Goal: Transaction & Acquisition: Subscribe to service/newsletter

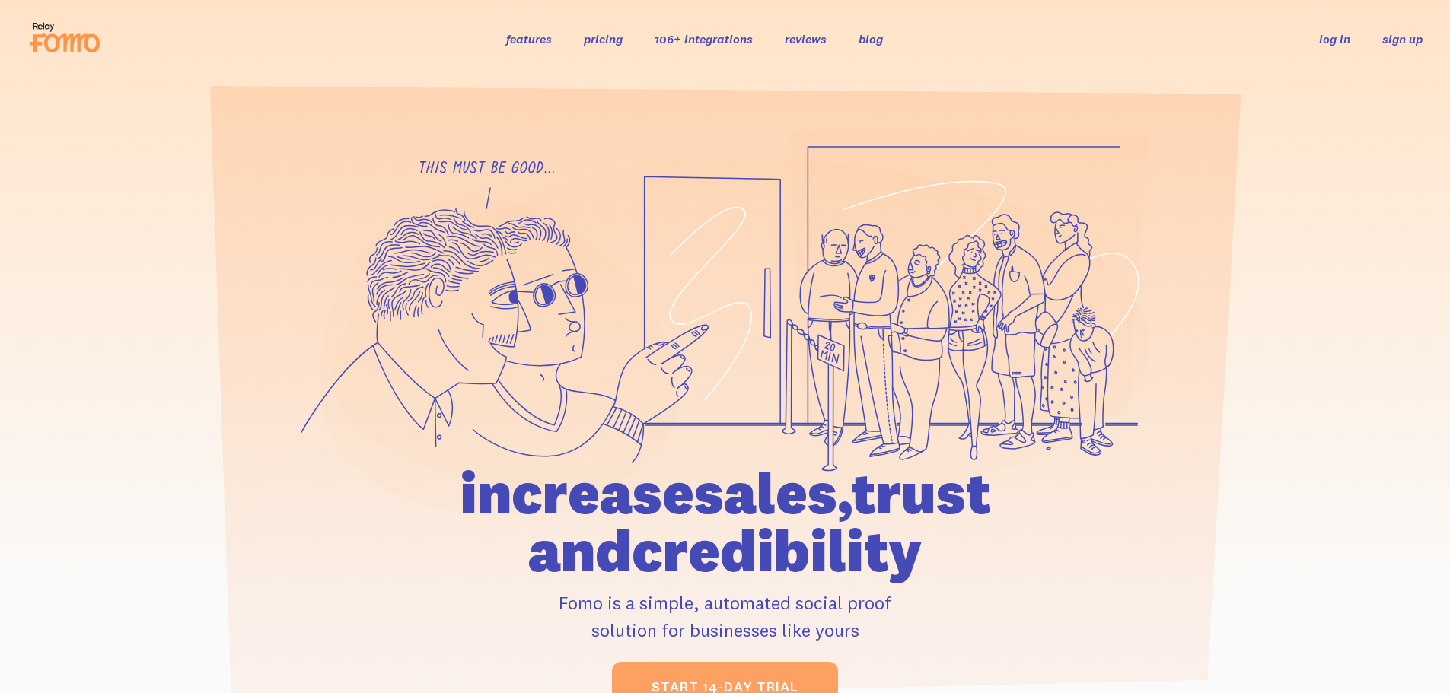
click at [1395, 39] on link "sign up" at bounding box center [1402, 39] width 40 height 16
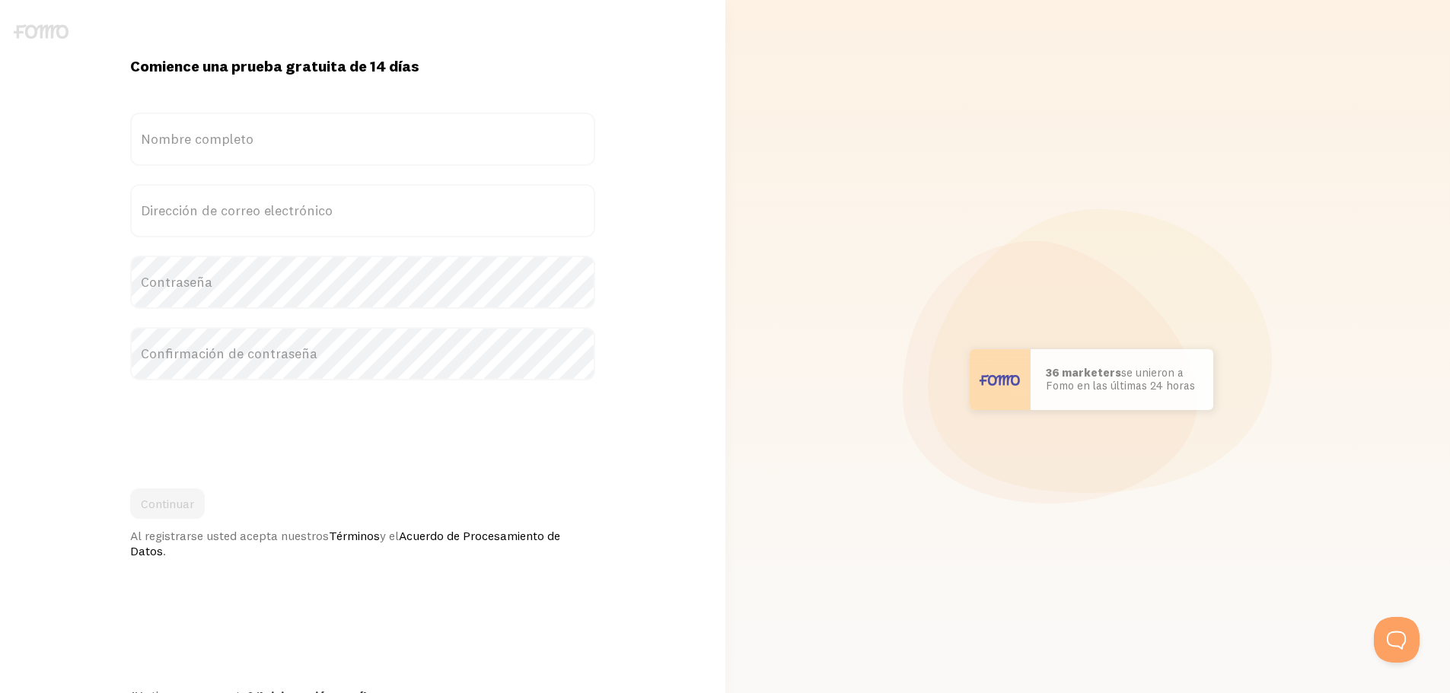
click at [385, 143] on label "Nombre completo" at bounding box center [362, 139] width 465 height 53
click at [385, 143] on input "Nombre completo" at bounding box center [362, 139] width 465 height 53
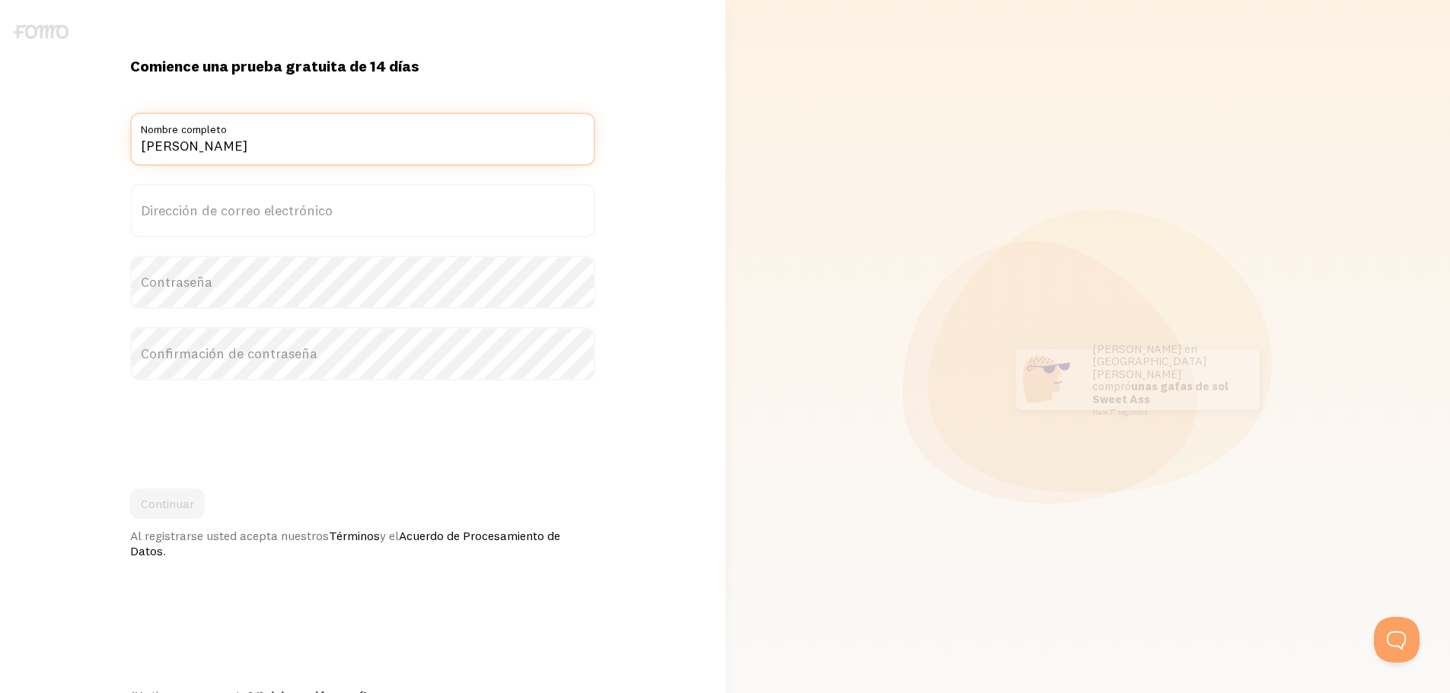
type input "[PERSON_NAME]"
click at [352, 201] on label "Dirección de correo electrónico" at bounding box center [362, 210] width 465 height 53
click at [352, 201] on input "Dirección de correo electrónico" at bounding box center [362, 210] width 465 height 53
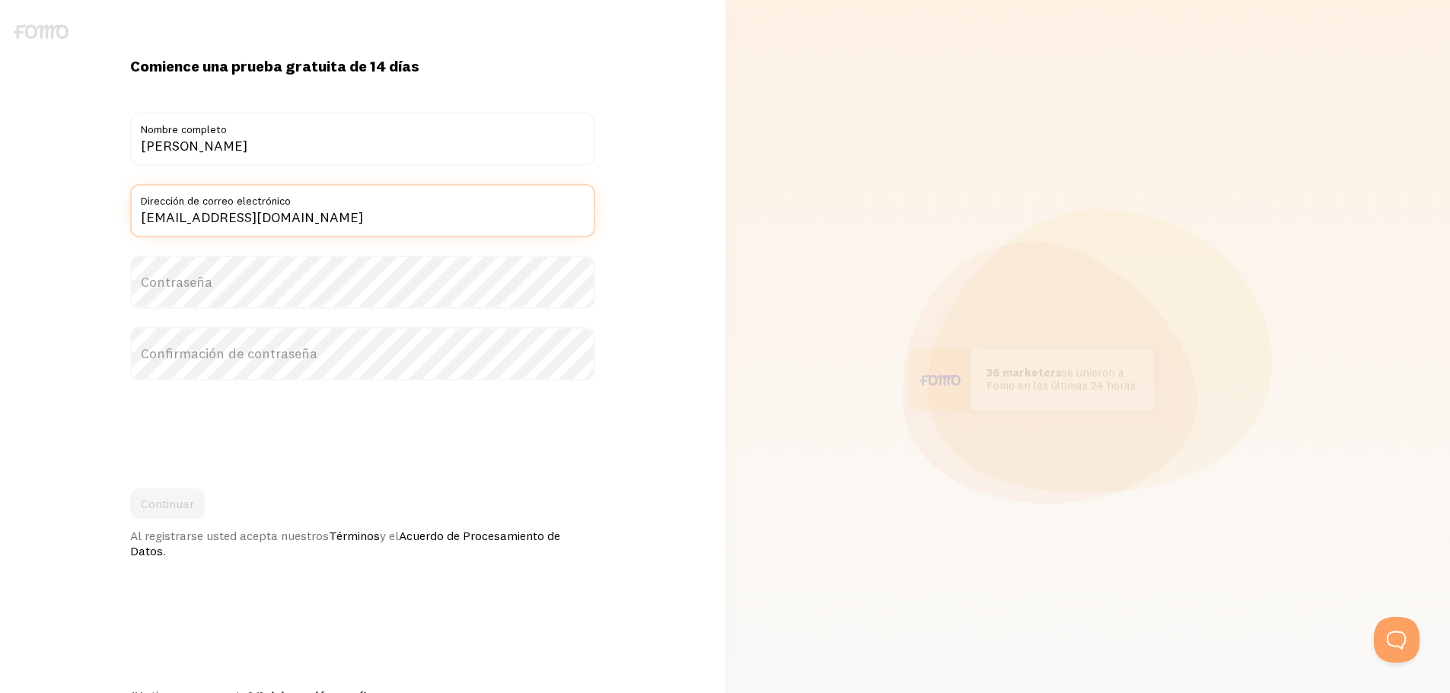
type input "[EMAIL_ADDRESS][DOMAIN_NAME]"
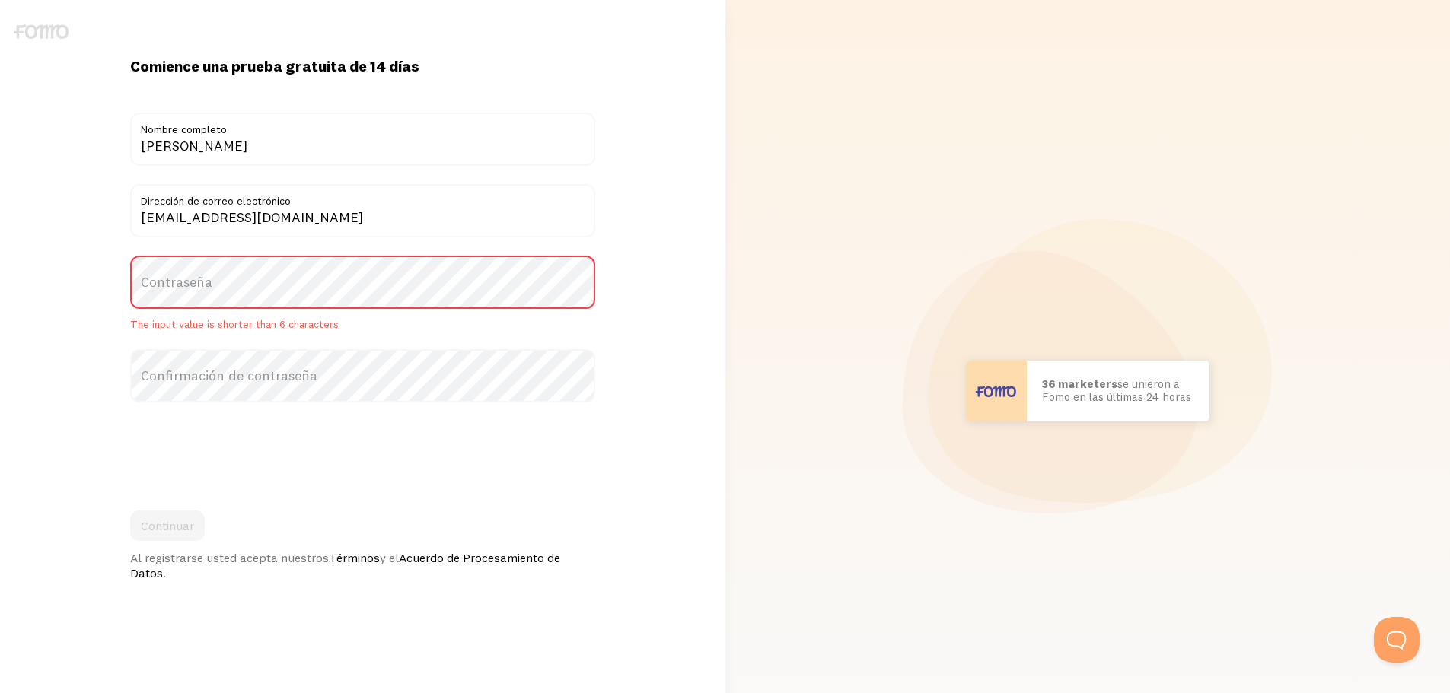
click at [269, 289] on label "Contraseña" at bounding box center [362, 282] width 465 height 53
click at [270, 284] on label "Contraseña" at bounding box center [362, 282] width 465 height 53
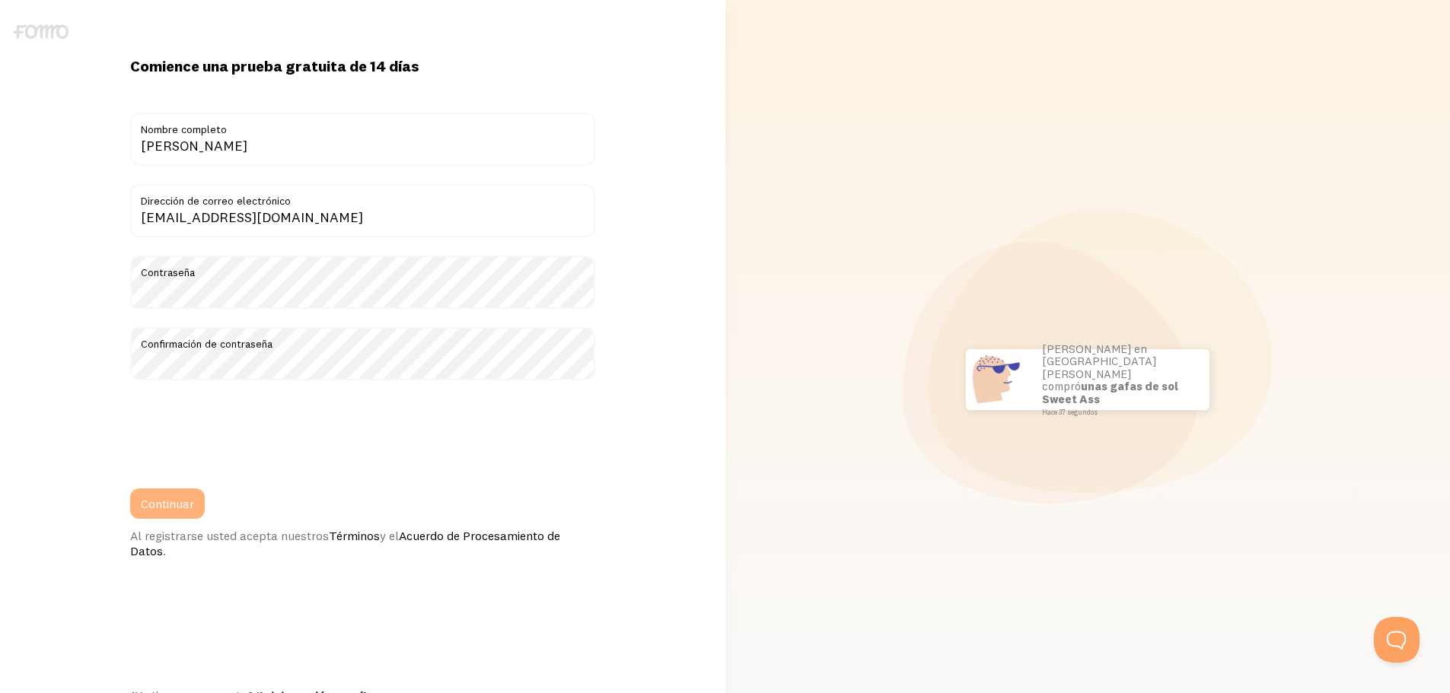
click at [181, 505] on font "Continuar" at bounding box center [167, 503] width 53 height 15
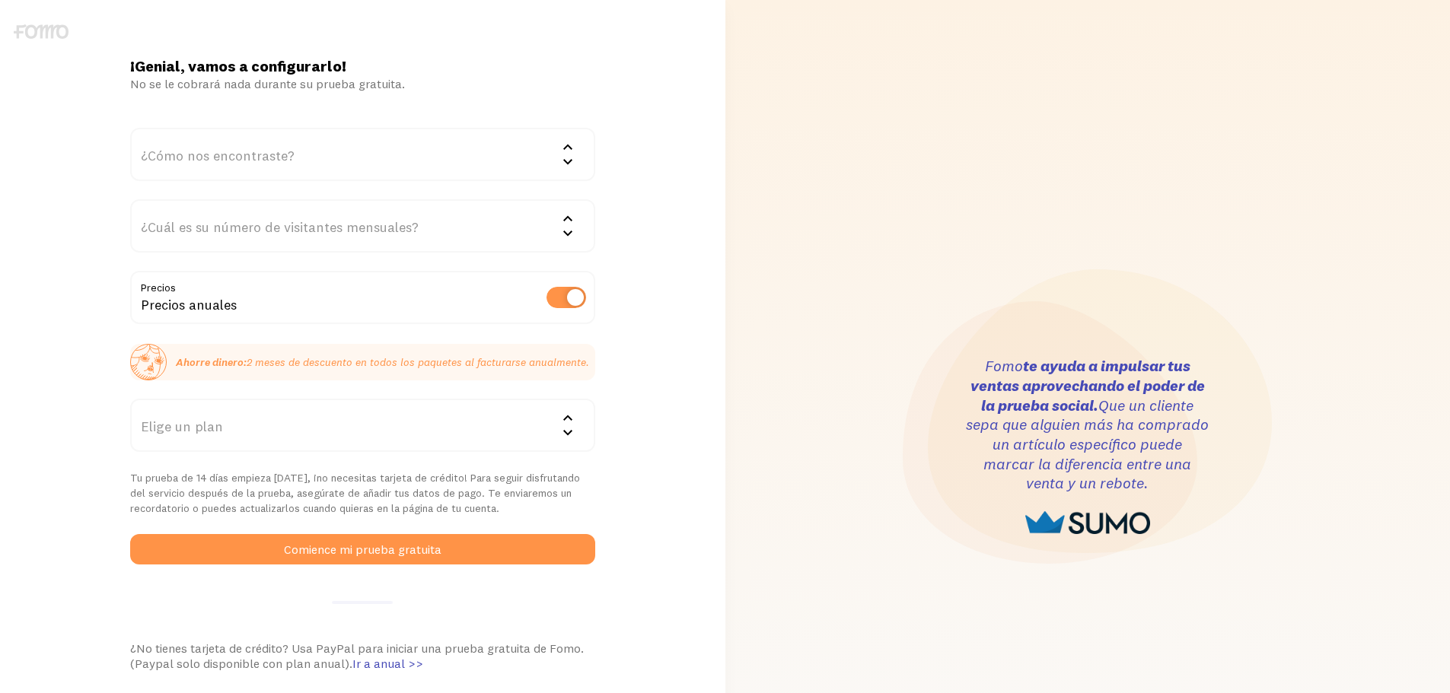
click at [422, 161] on div "¿Cómo nos encontraste?" at bounding box center [362, 154] width 465 height 53
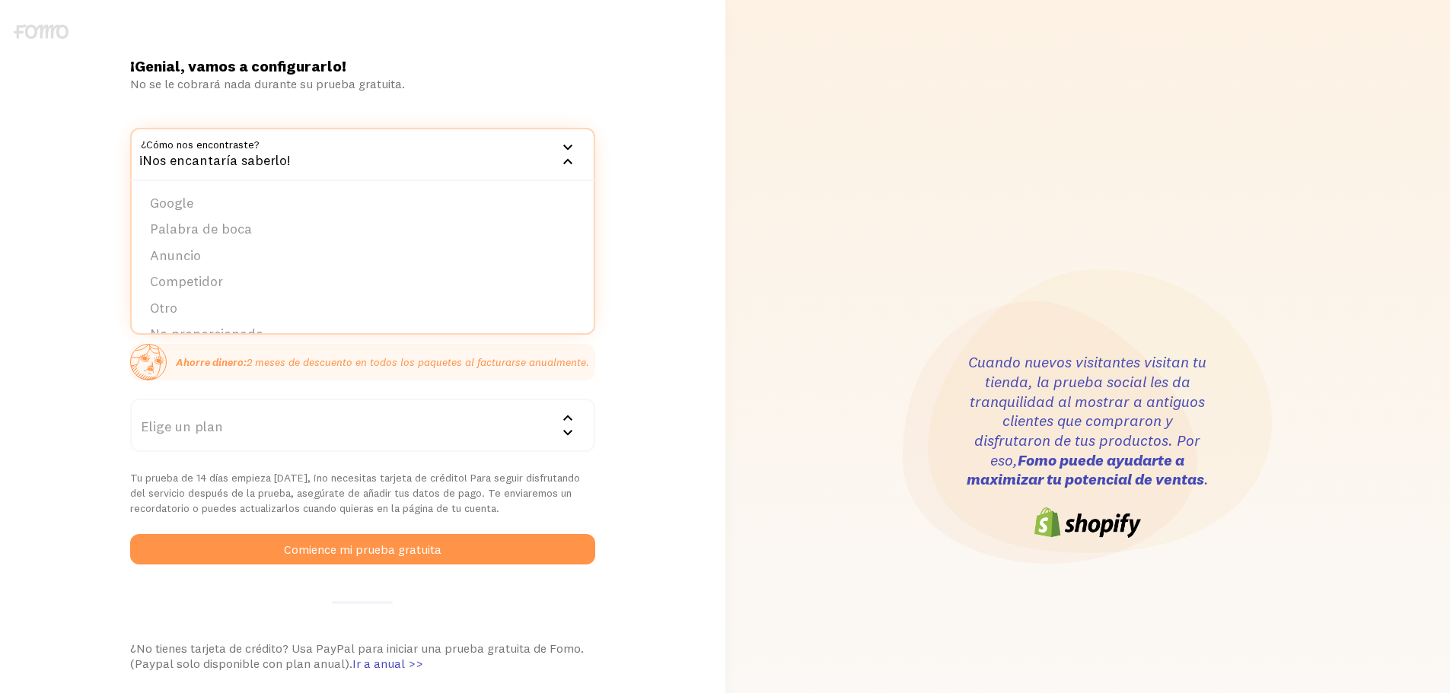
click at [554, 143] on div "¡Nos encantaría saberlo!" at bounding box center [362, 154] width 465 height 53
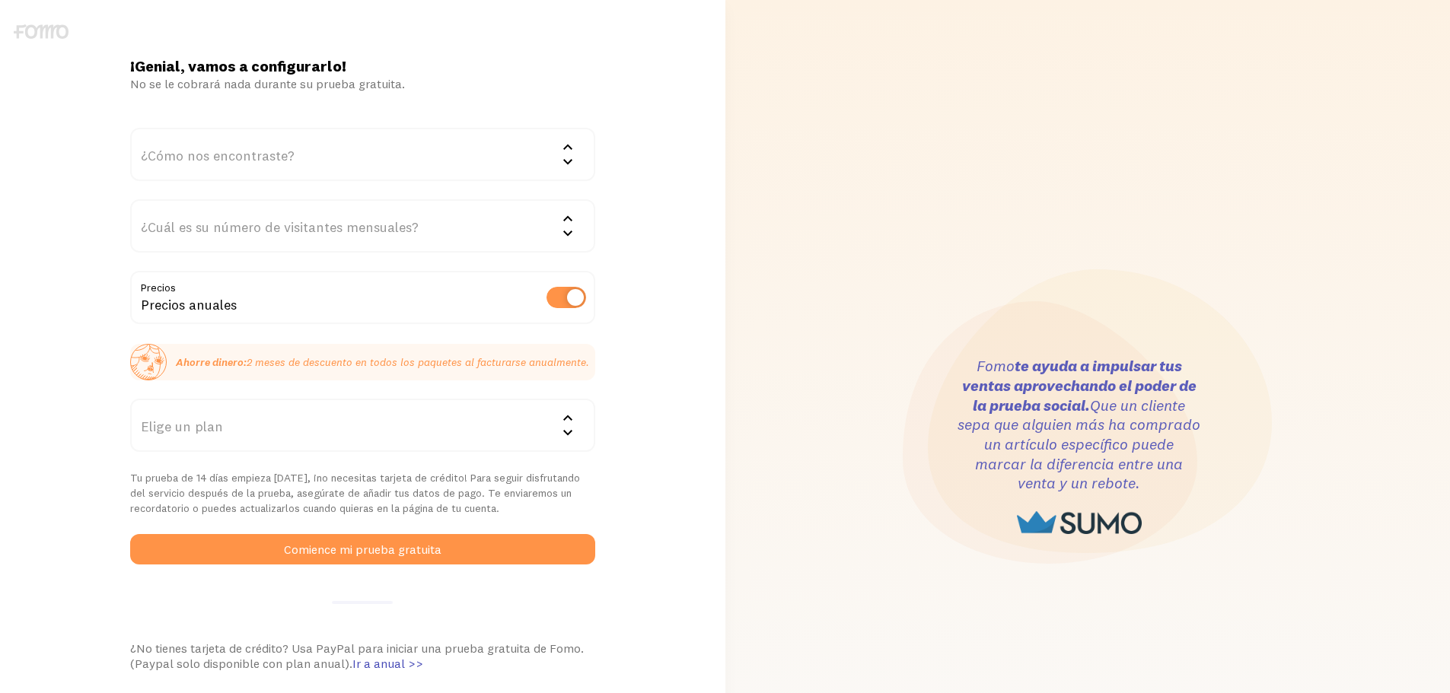
click at [838, 116] on div "Cuando nuevos visitantes visitan tu tienda, la prueba social les da tranquilida…" at bounding box center [1088, 447] width 707 height 894
click at [514, 166] on div "¿Cómo nos encontraste?" at bounding box center [362, 154] width 465 height 53
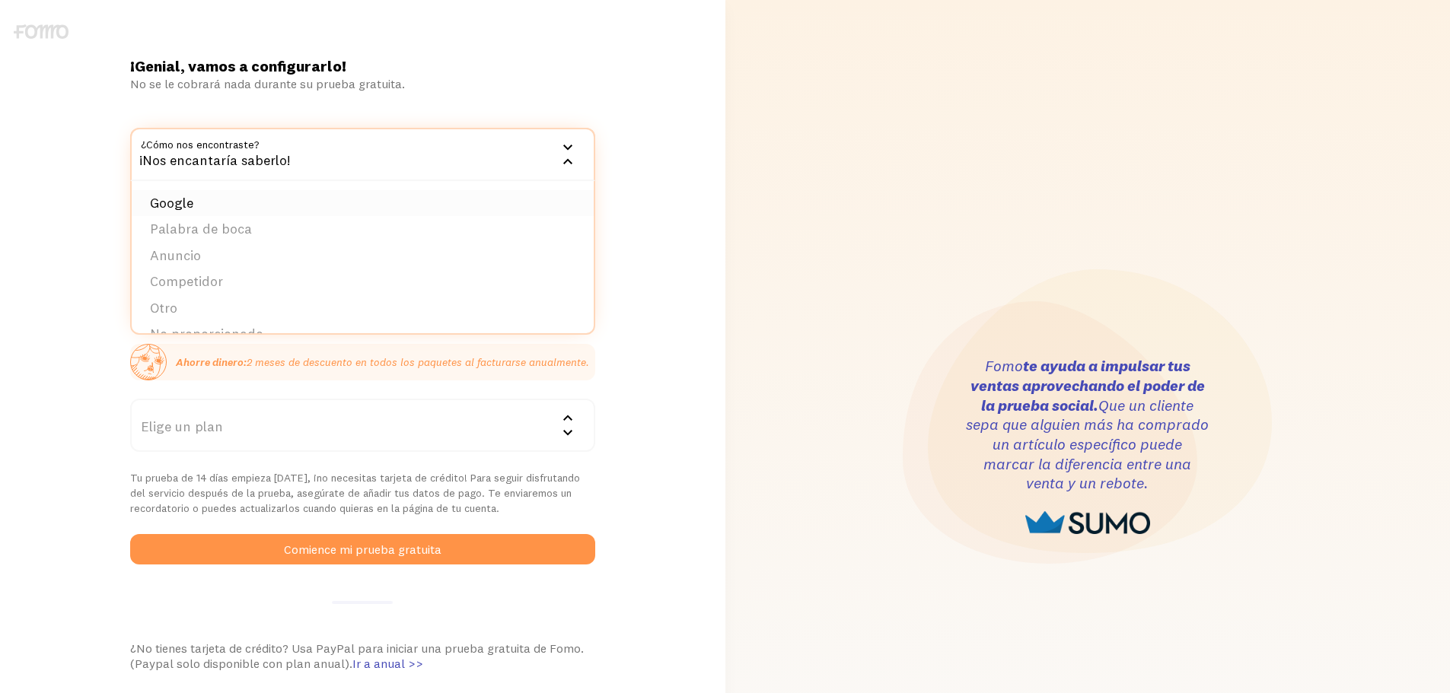
click at [289, 202] on li "Google" at bounding box center [363, 203] width 462 height 27
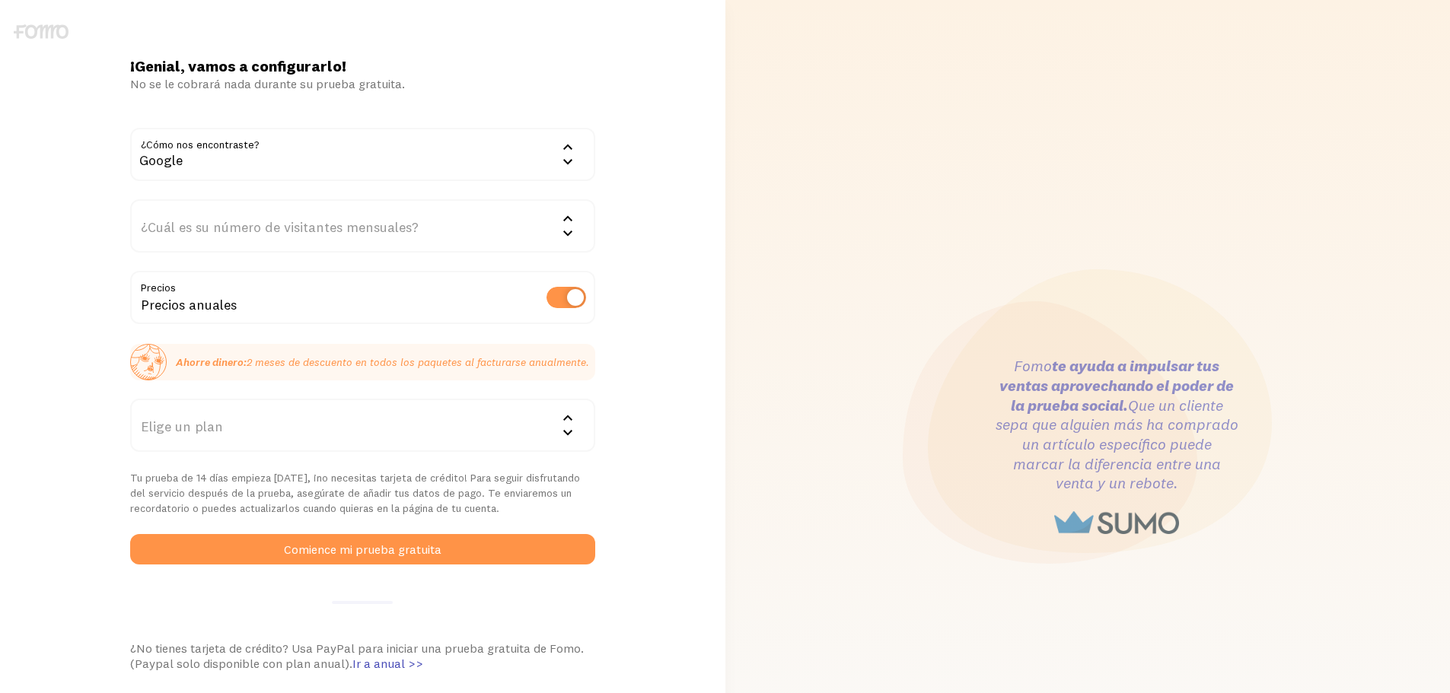
click at [257, 240] on div "¿Cuál es su número de visitantes mensuales?" at bounding box center [362, 225] width 465 height 53
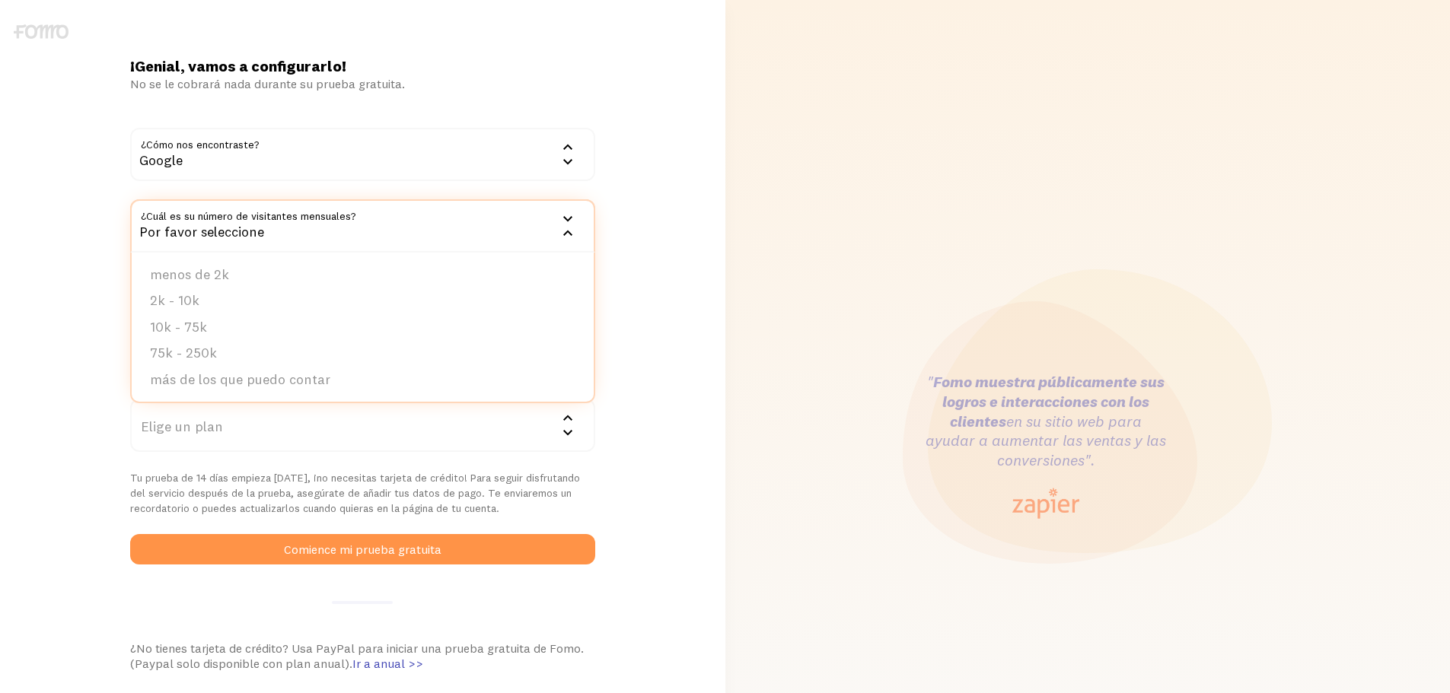
click at [252, 227] on font "Por favor seleccione" at bounding box center [201, 232] width 125 height 18
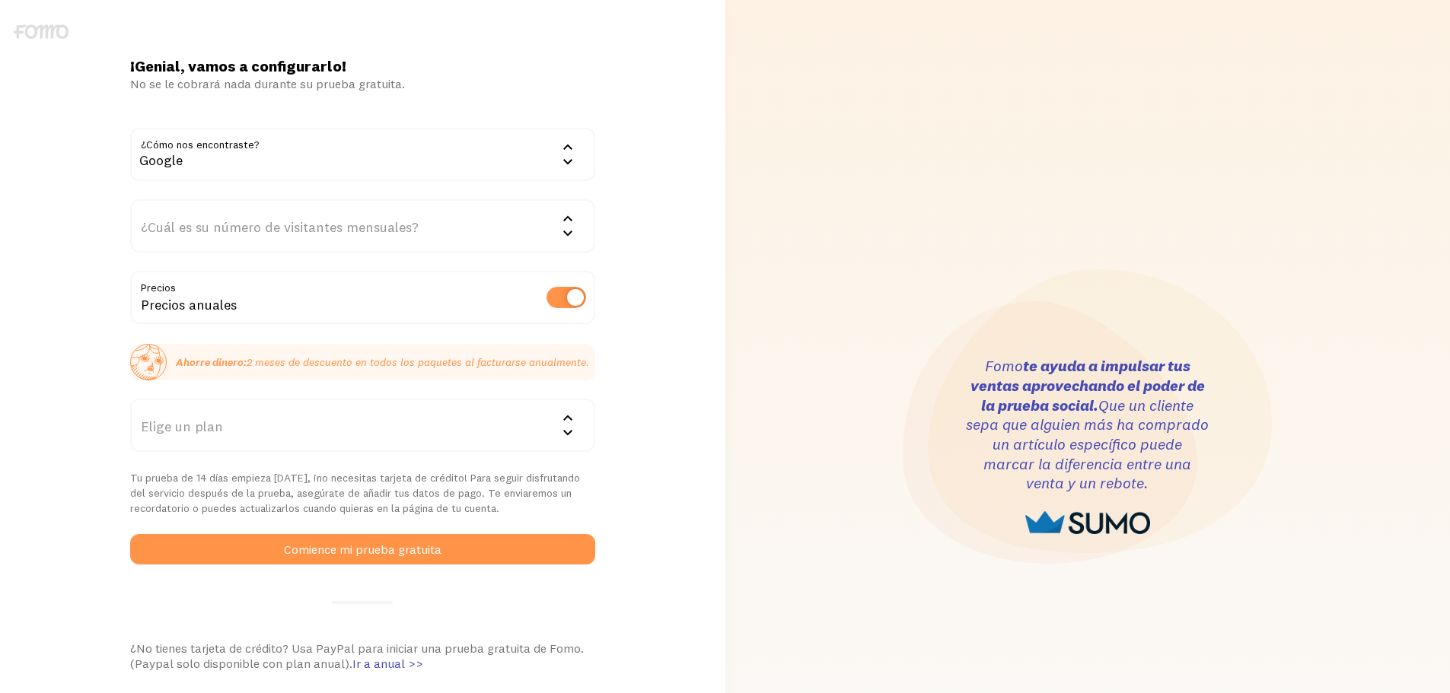
click at [303, 228] on font "¿Cuál es su número de visitantes mensuales?" at bounding box center [280, 227] width 278 height 18
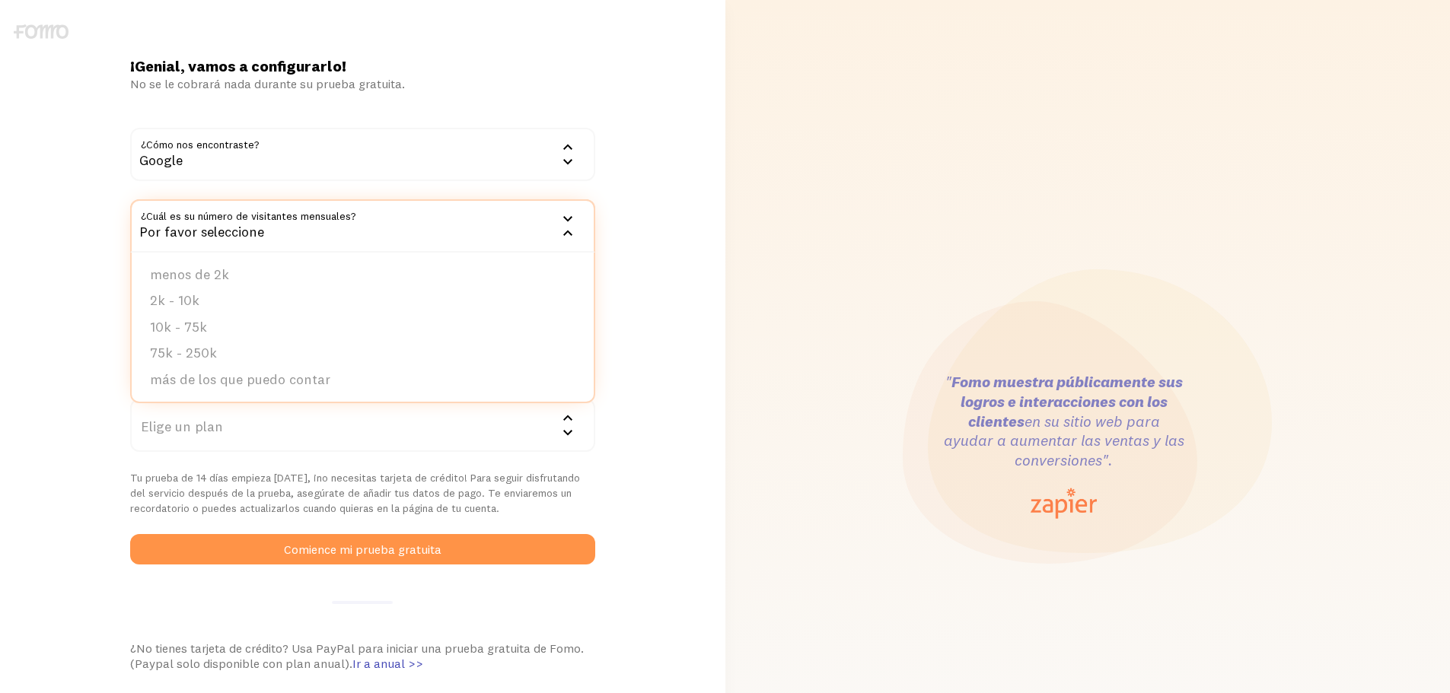
click at [231, 219] on div "Por favor seleccione" at bounding box center [362, 225] width 465 height 53
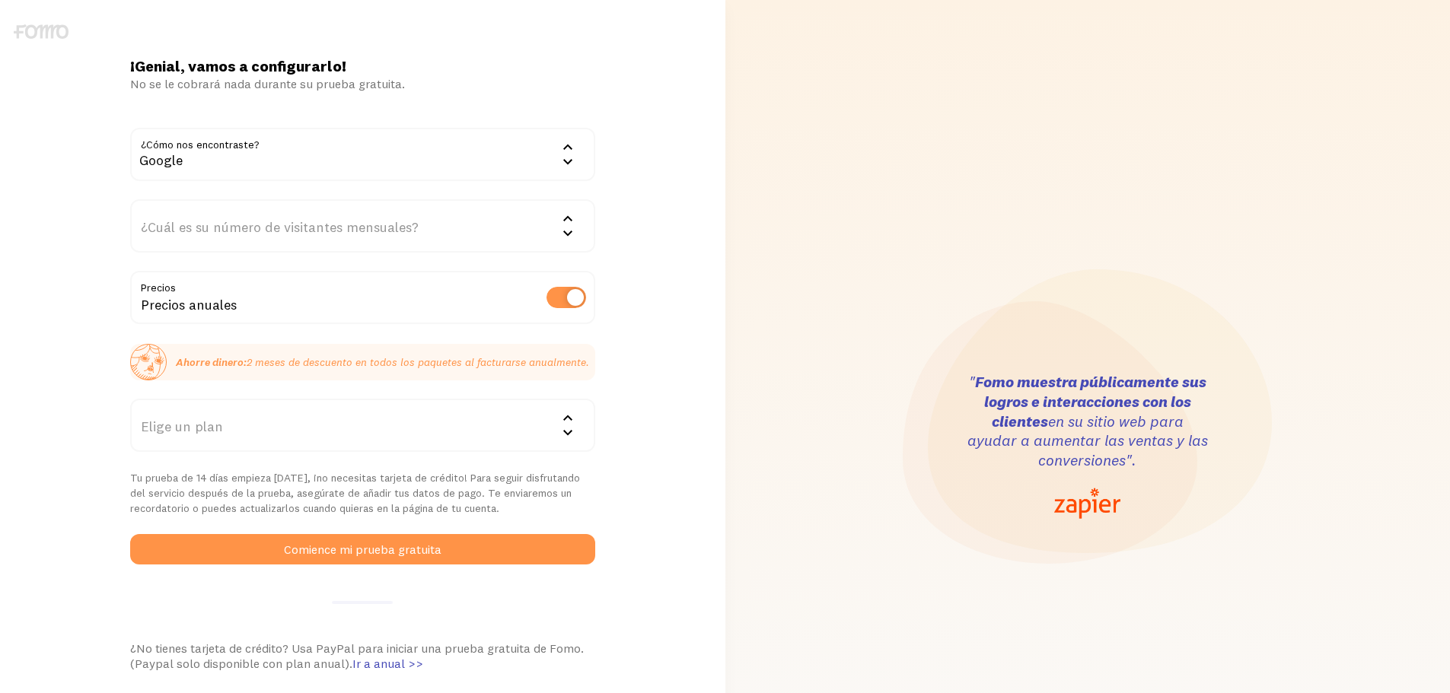
click at [250, 429] on div "Elige un plan" at bounding box center [362, 425] width 465 height 53
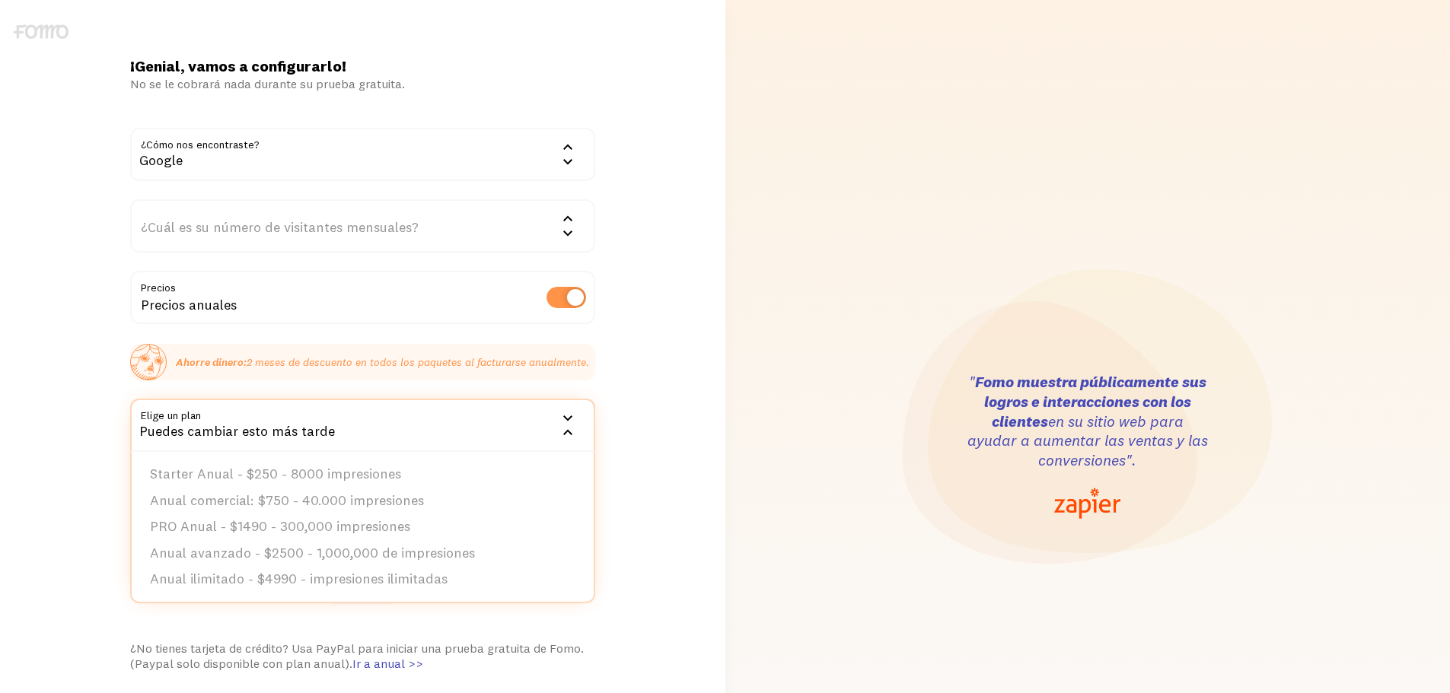
click at [284, 413] on div "Puedes cambiar esto más tarde" at bounding box center [362, 425] width 465 height 53
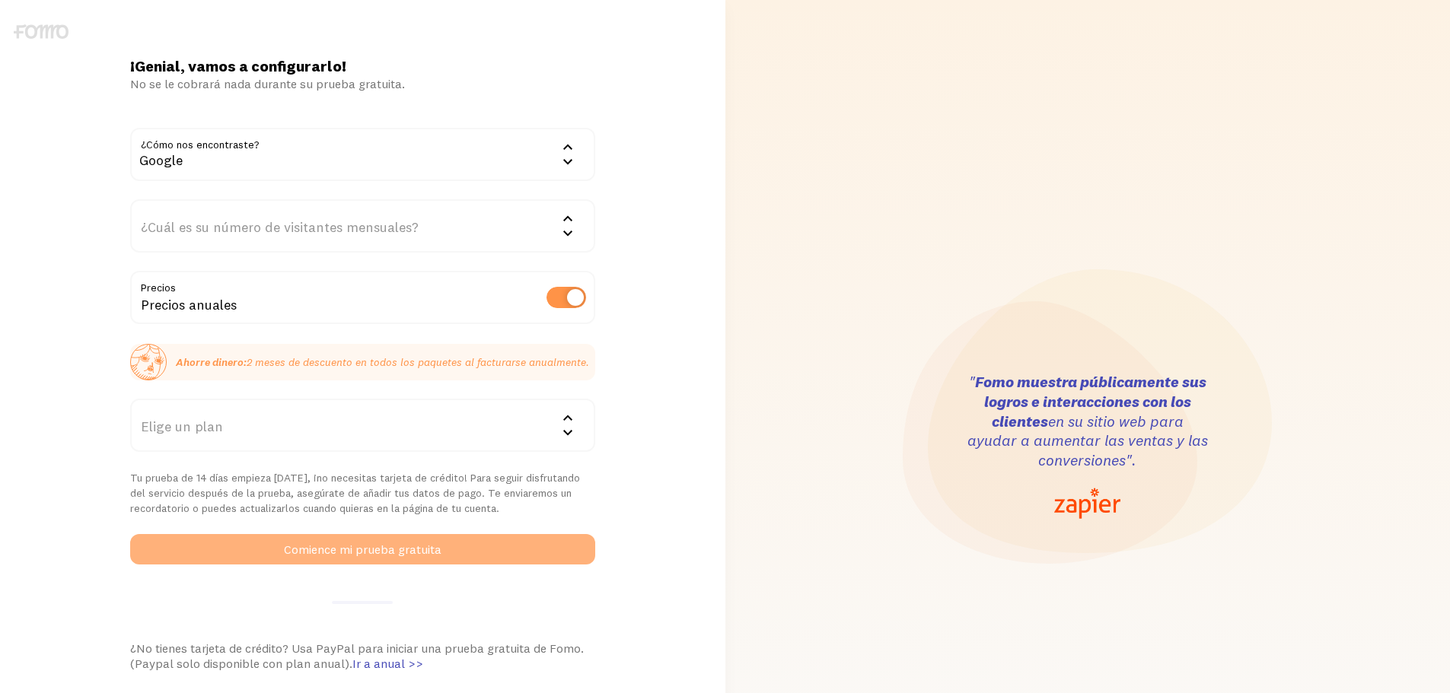
click at [365, 559] on button "Comience mi prueba gratuita" at bounding box center [362, 549] width 465 height 30
